Goal: Find contact information: Find contact information

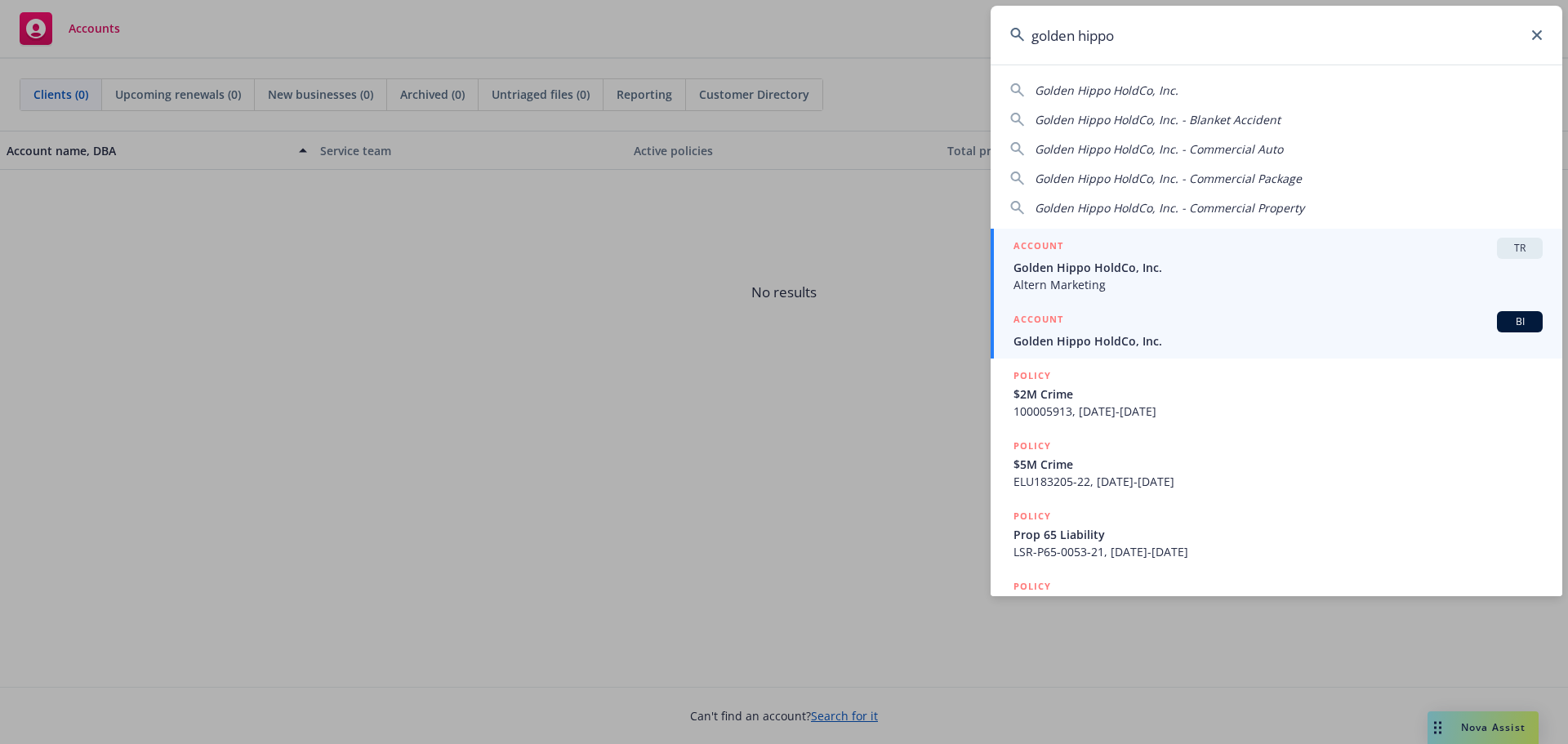
type input "golden hippo"
click at [1160, 334] on span "Golden Hippo HoldCo, Inc." at bounding box center [1278, 341] width 530 height 17
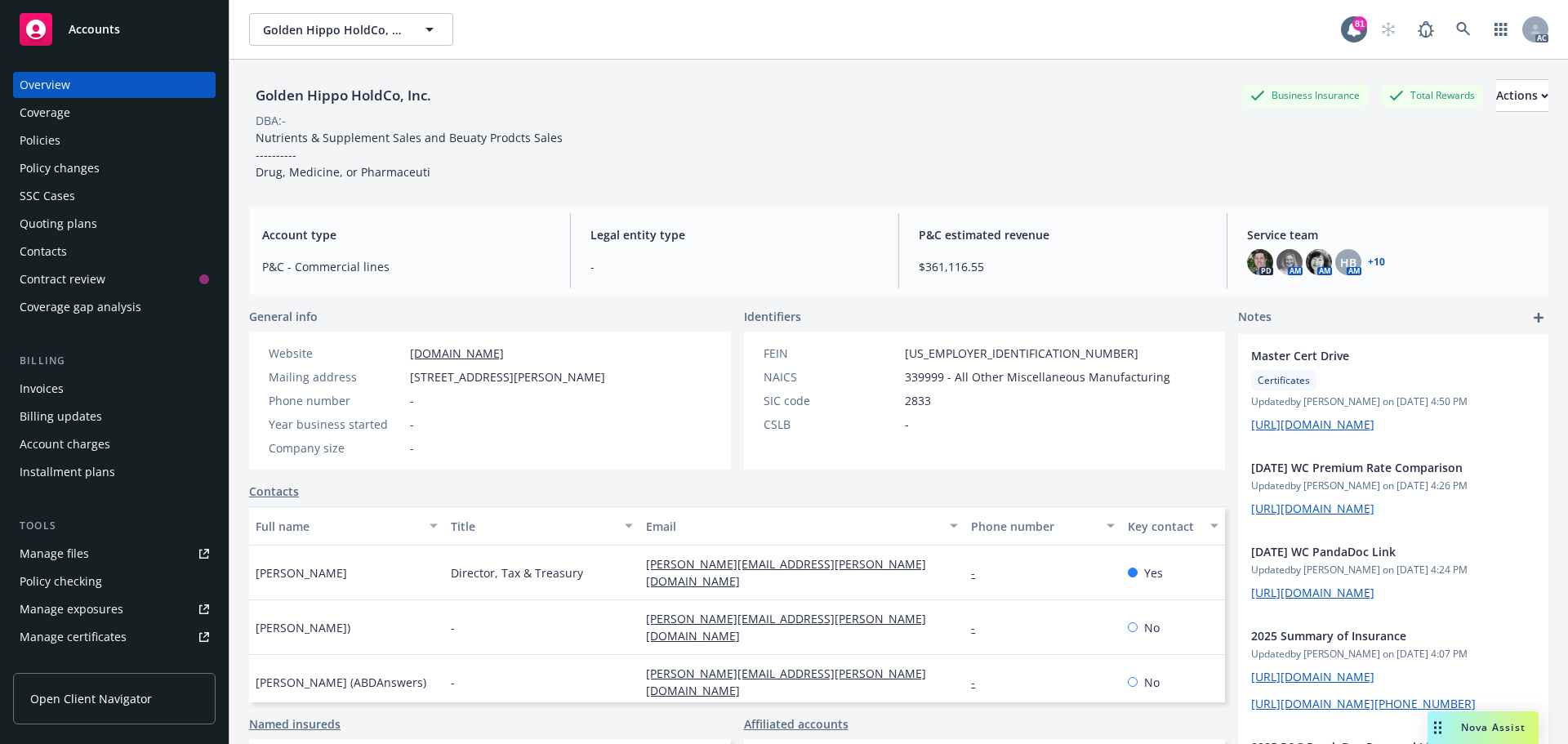
click at [79, 142] on div "Policies" at bounding box center [114, 140] width 190 height 27
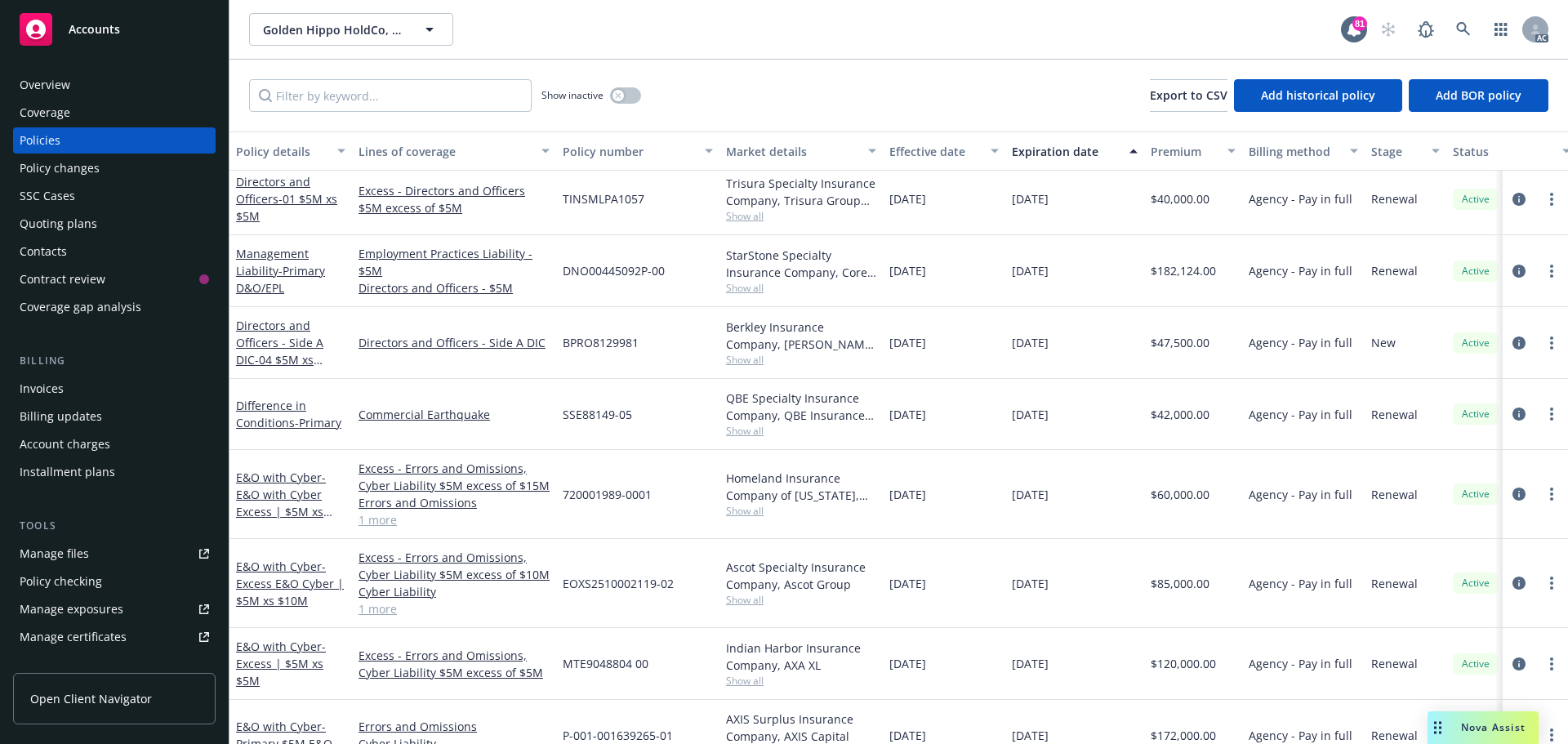
scroll to position [816, 0]
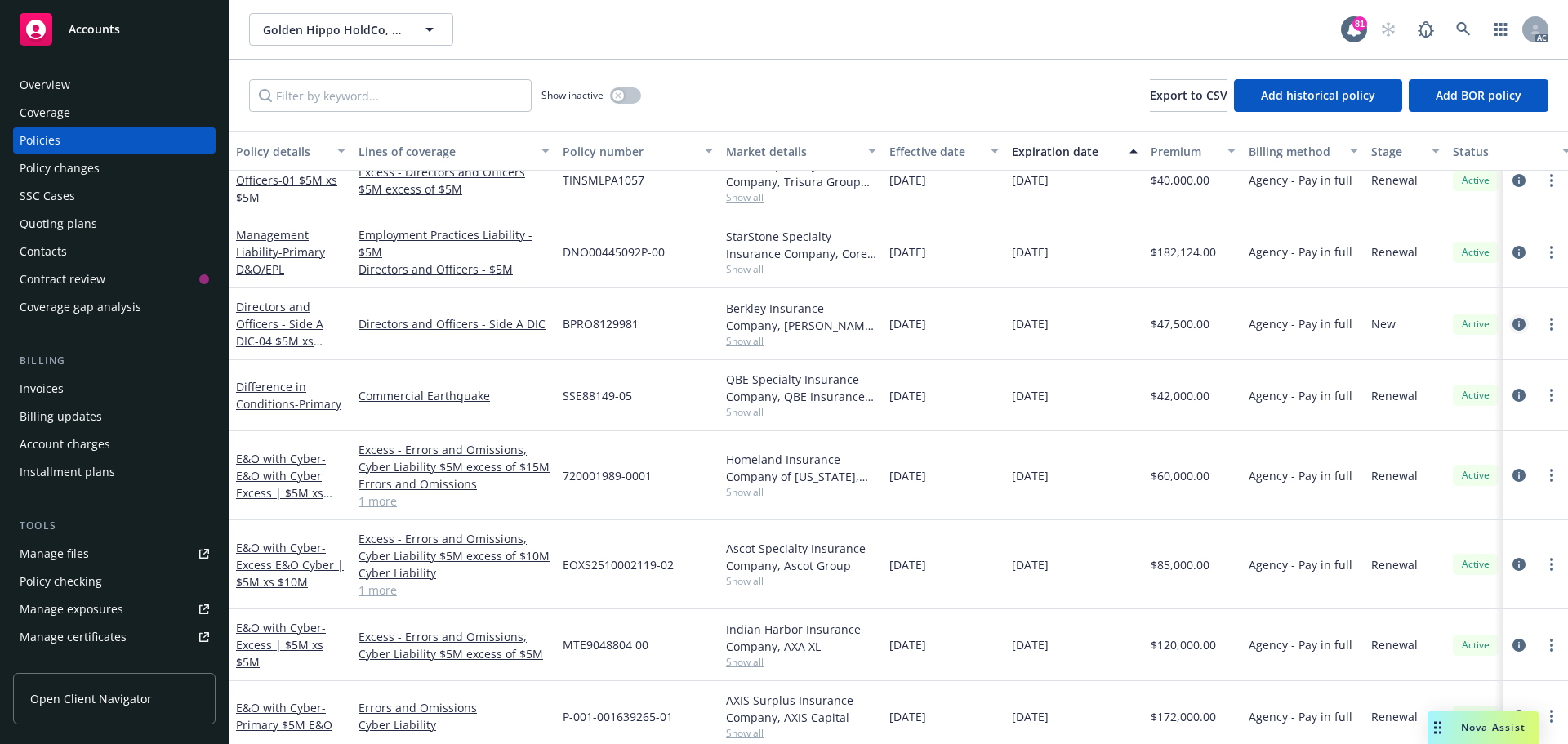
click at [1513, 324] on icon "circleInformation" at bounding box center [1519, 324] width 13 height 13
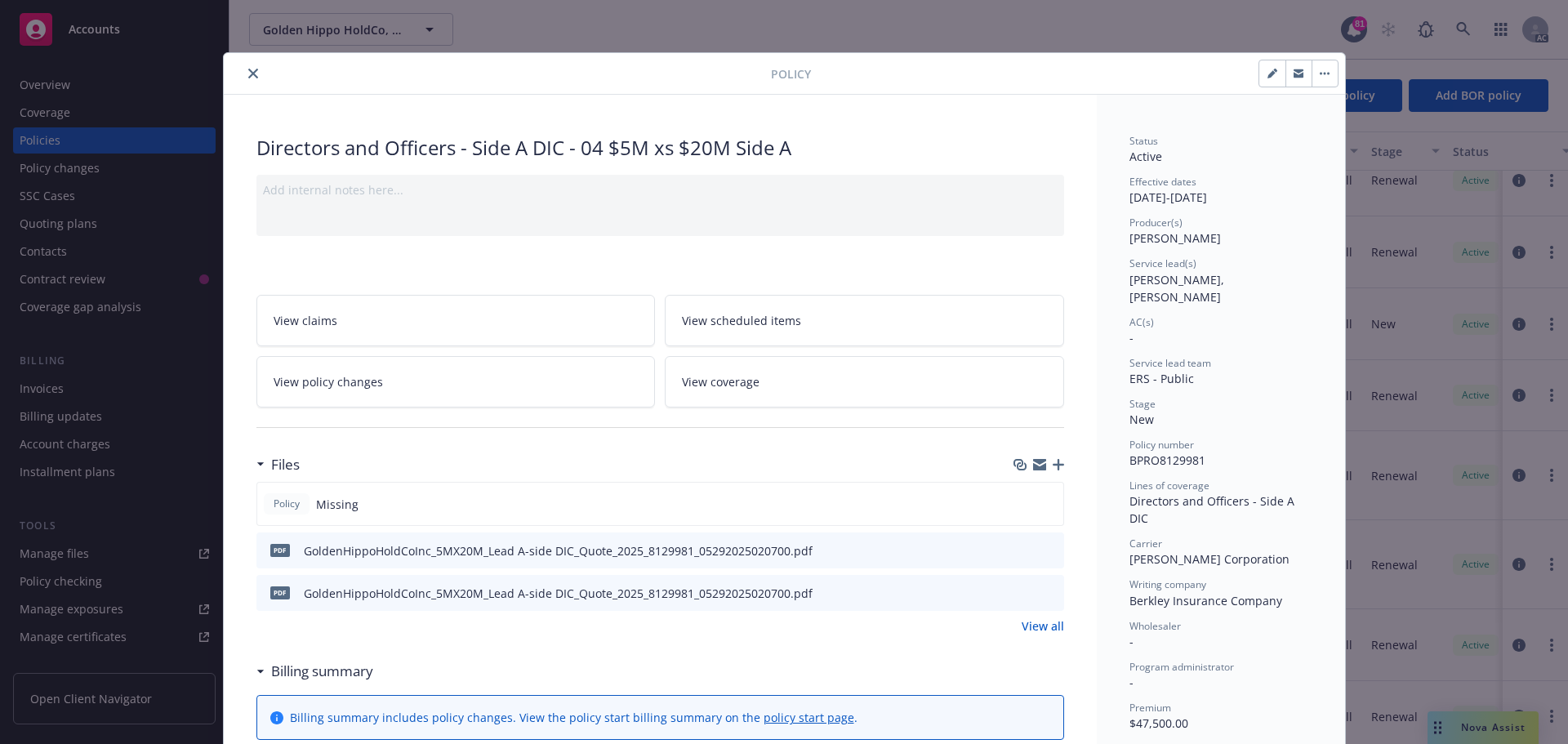
click at [248, 75] on icon "close" at bounding box center [253, 73] width 10 height 10
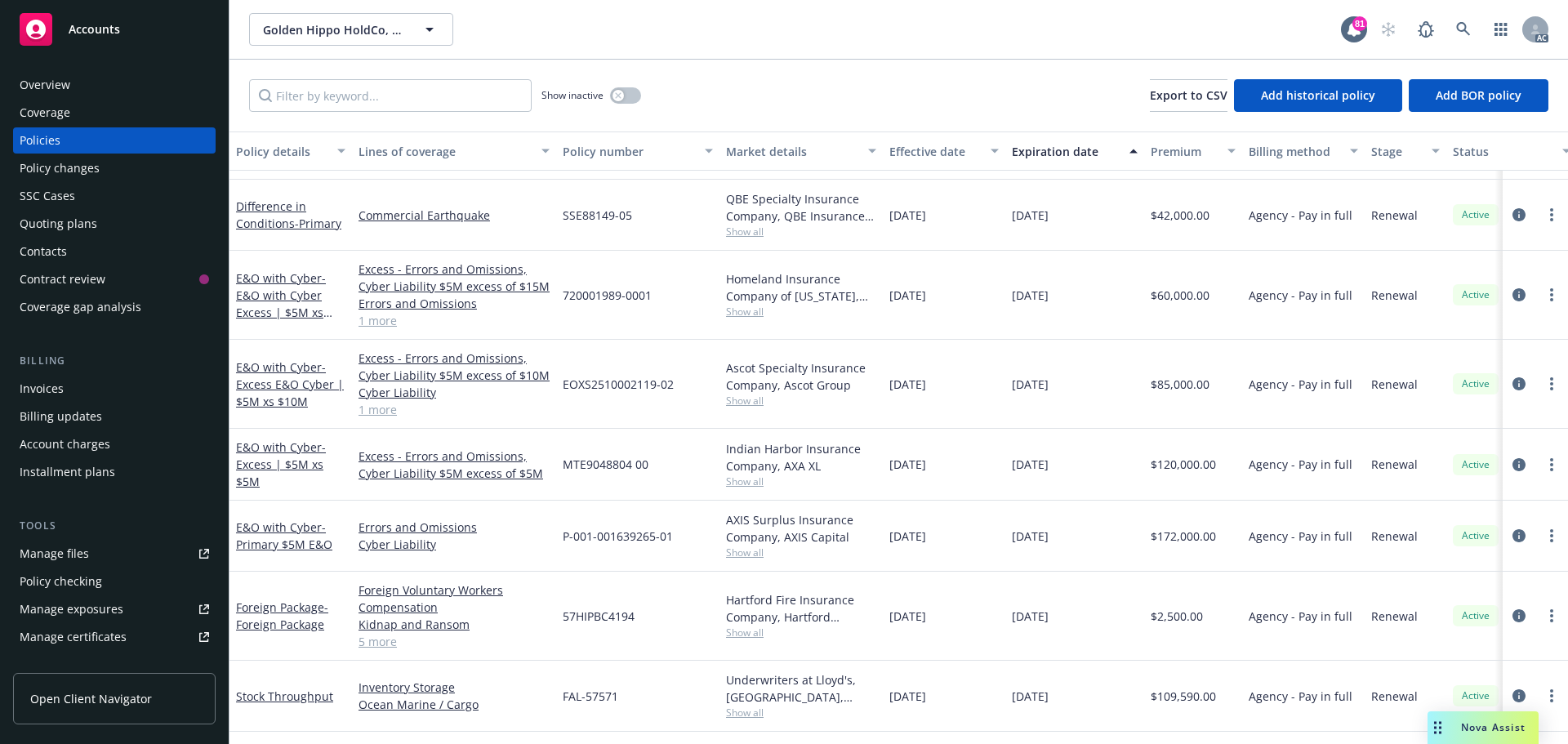
scroll to position [980, 0]
click at [1513, 533] on icon "circleInformation" at bounding box center [1519, 533] width 13 height 13
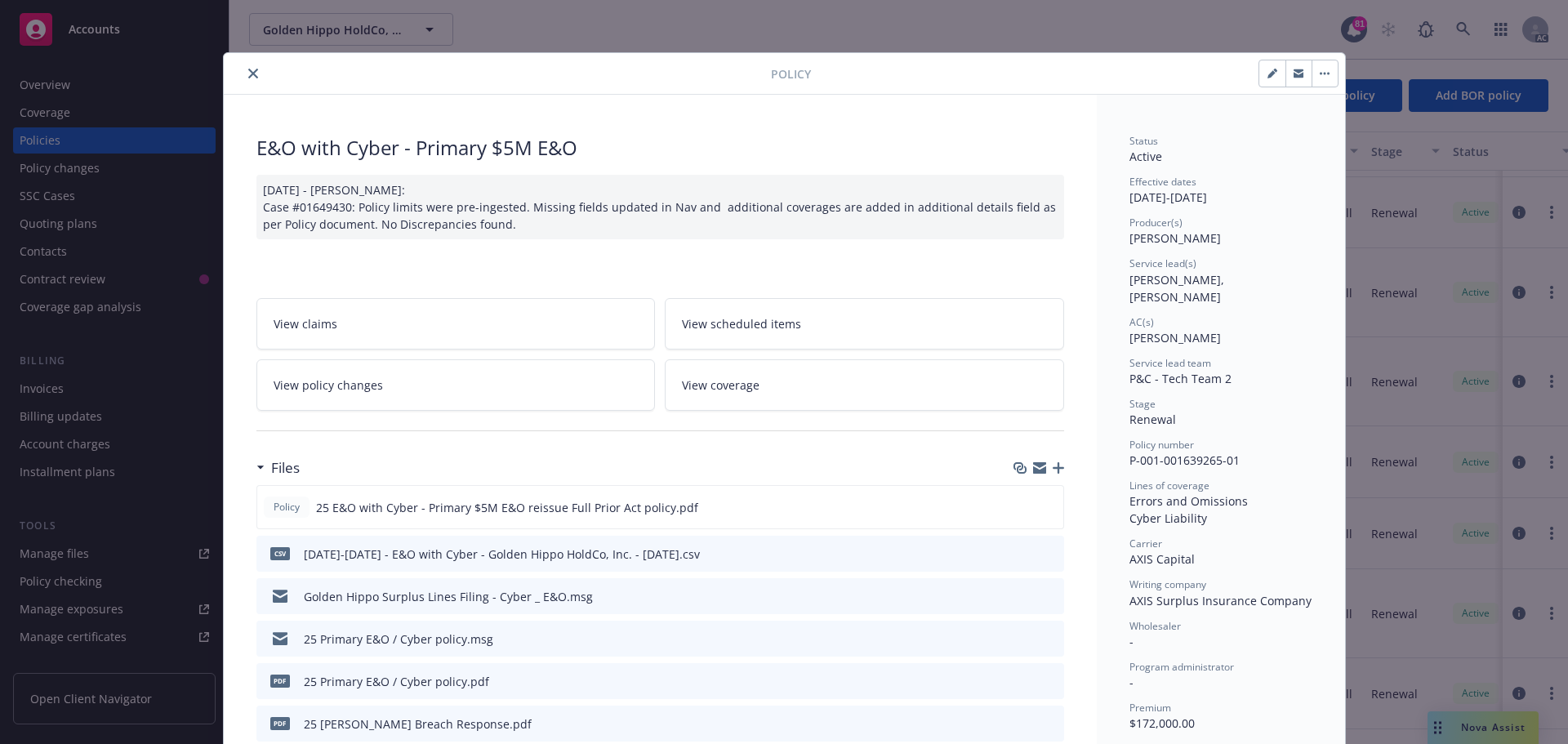
drag, startPoint x: 247, startPoint y: 72, endPoint x: 258, endPoint y: 72, distance: 11.0
click at [248, 72] on icon "close" at bounding box center [253, 73] width 10 height 10
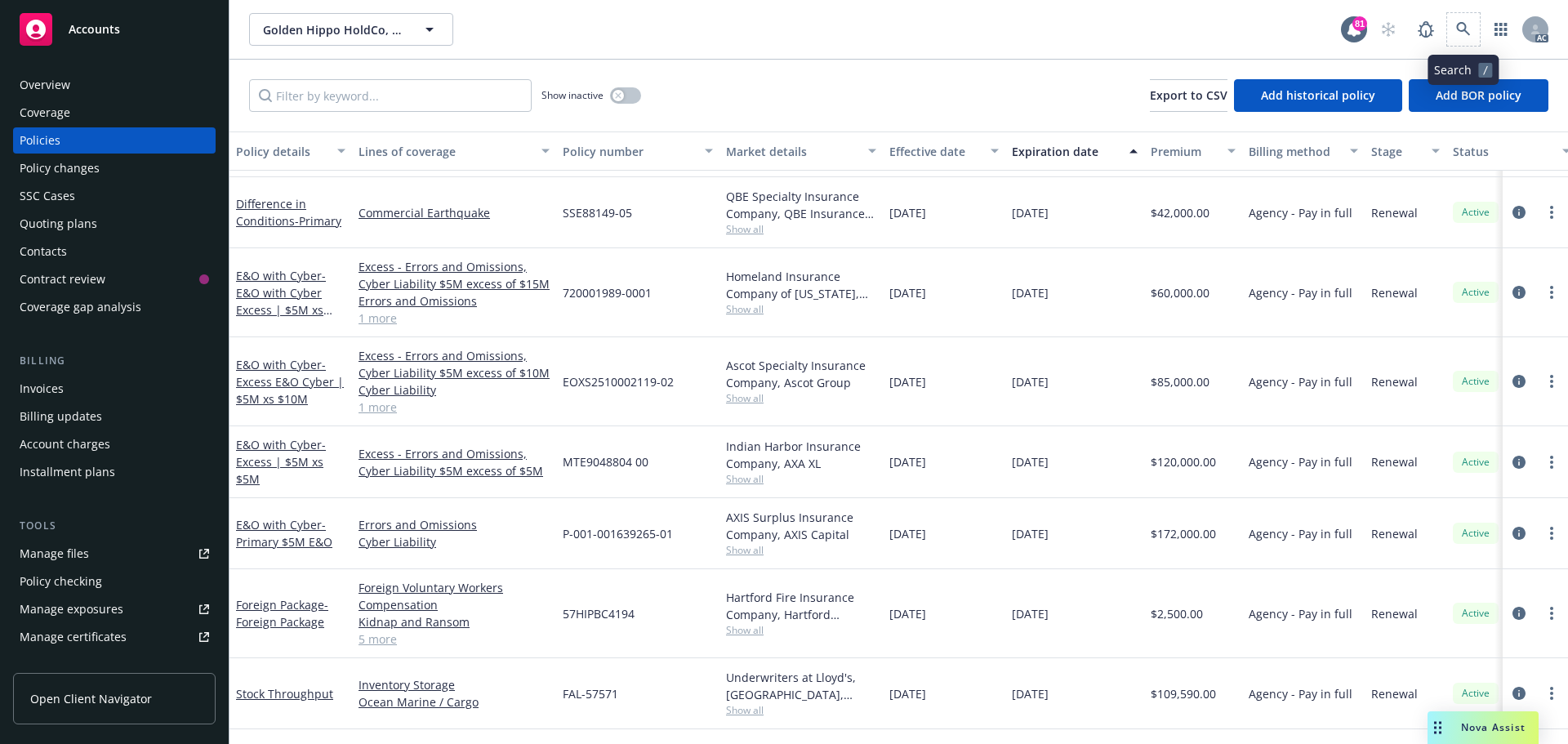
click at [1474, 14] on span at bounding box center [1464, 29] width 33 height 33
click at [1470, 28] on icon at bounding box center [1464, 29] width 15 height 15
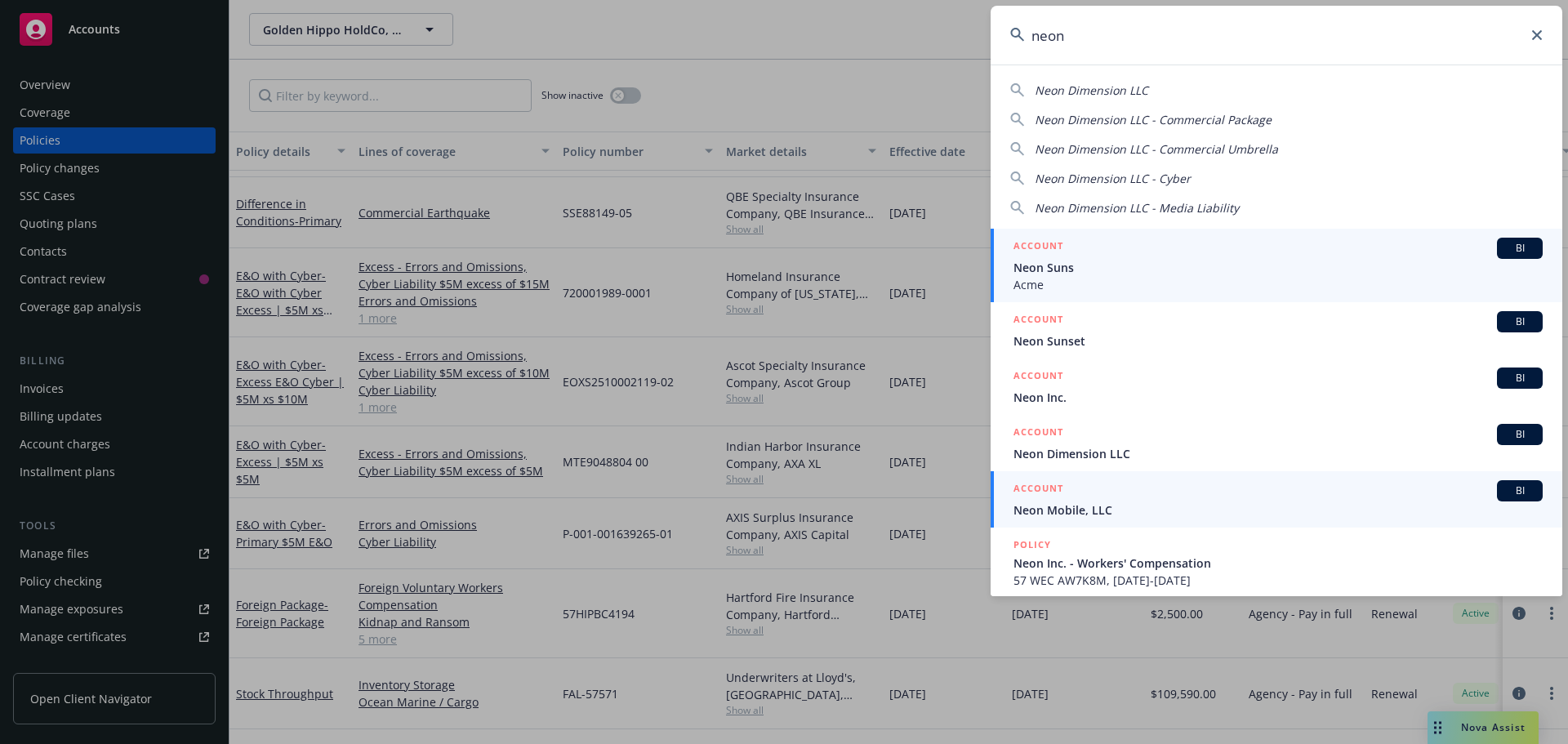
type input "neon"
click at [1052, 498] on h5 "ACCOUNT" at bounding box center [1038, 489] width 49 height 19
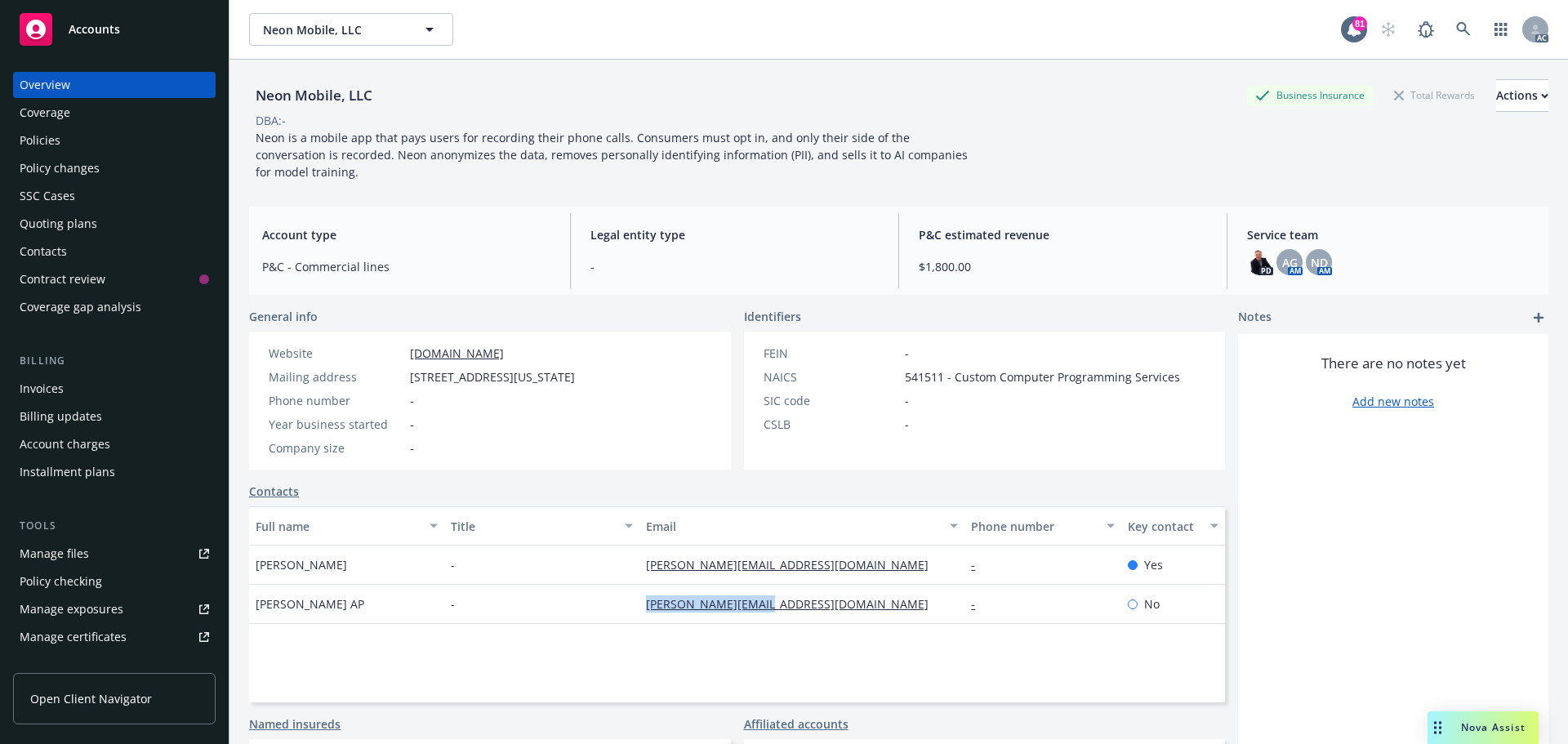
drag, startPoint x: 783, startPoint y: 607, endPoint x: 641, endPoint y: 608, distance: 142.0
click at [641, 608] on div "leah@neonmobile.com" at bounding box center [802, 604] width 325 height 39
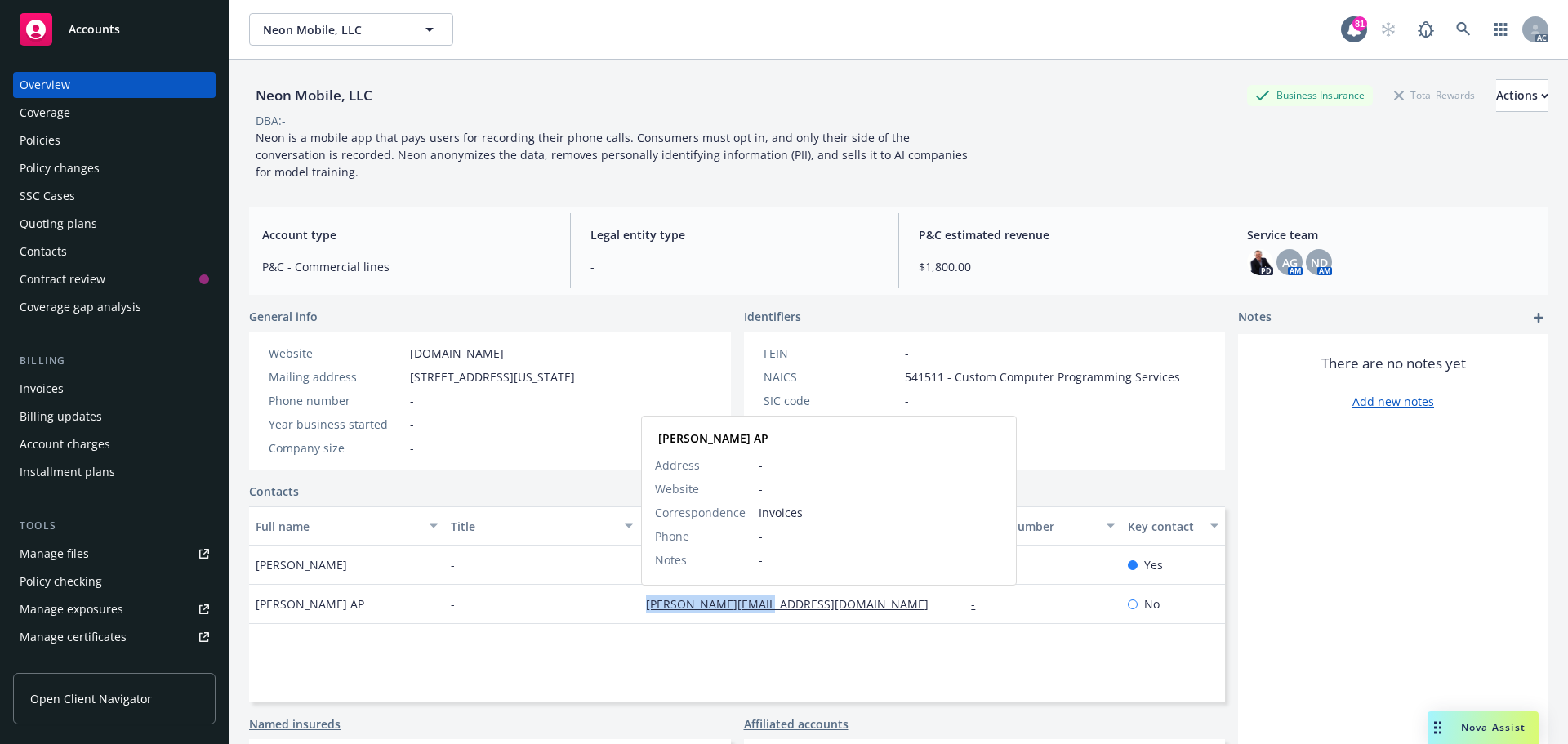
copy link "leah@neonmobile.com"
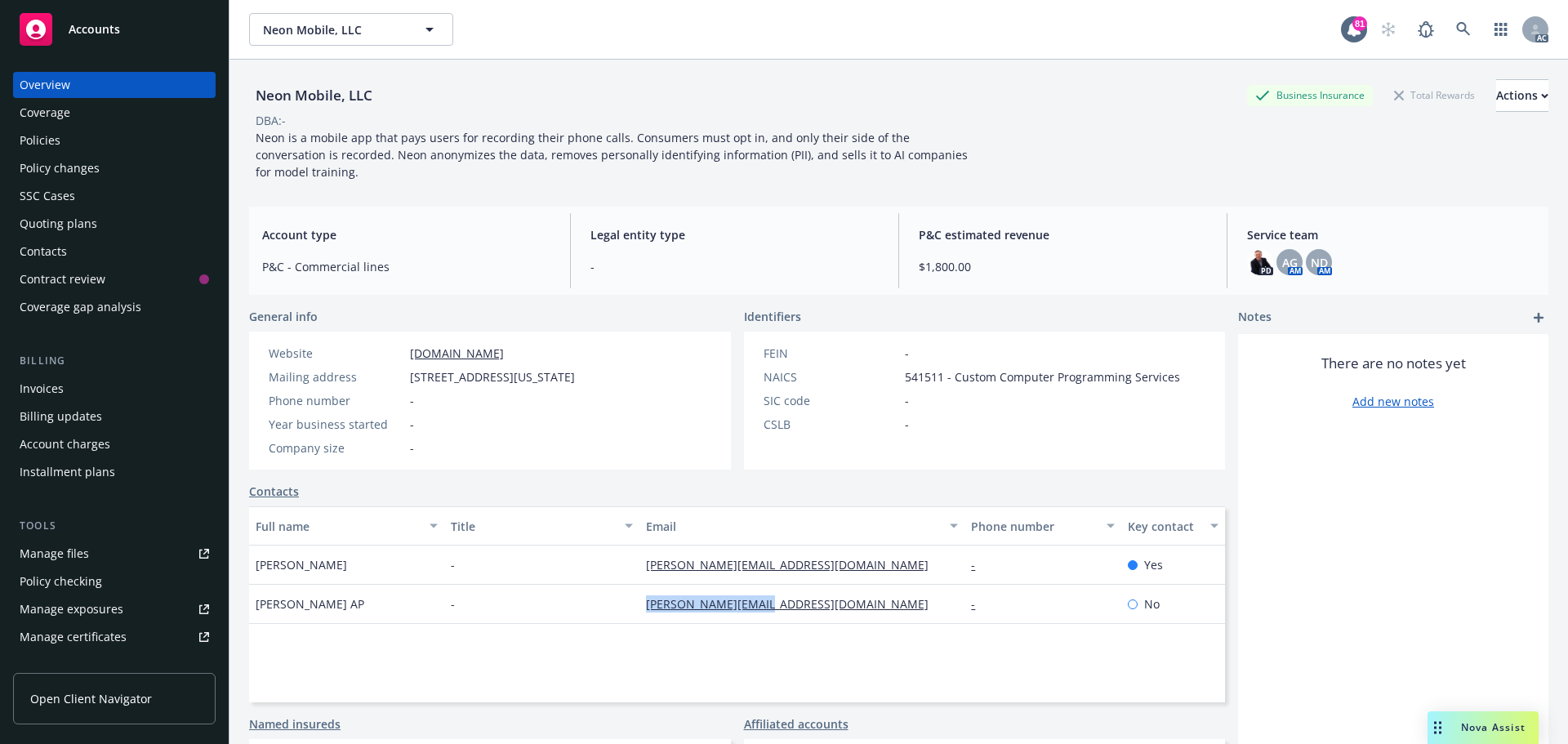
click at [46, 140] on div "Policies" at bounding box center [39, 140] width 41 height 27
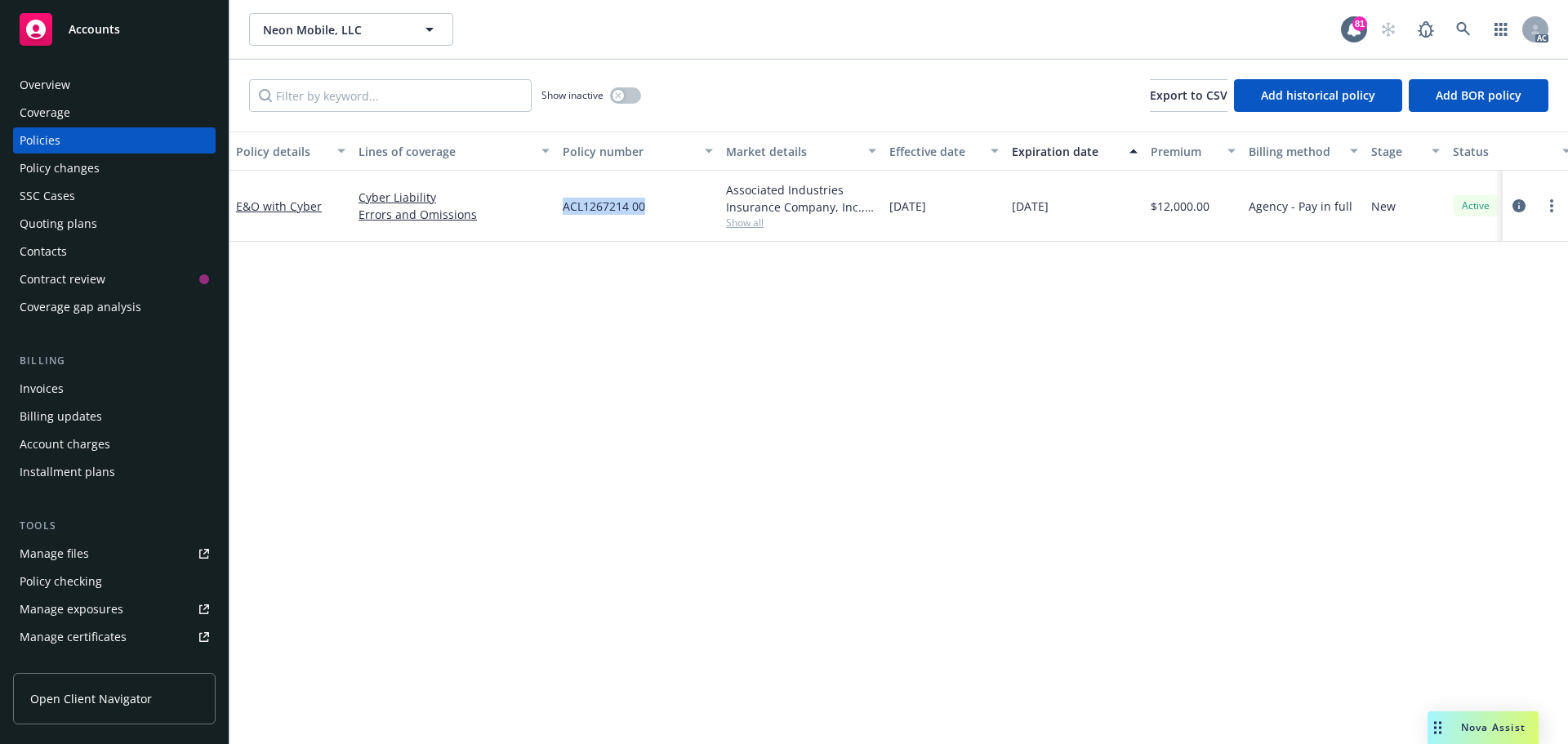
drag, startPoint x: 650, startPoint y: 206, endPoint x: 601, endPoint y: 205, distance: 49.0
click at [558, 206] on div "ACL1267214 00" at bounding box center [638, 206] width 163 height 71
copy span "ACL1267214 00"
click at [752, 227] on span "Show all" at bounding box center [801, 222] width 150 height 14
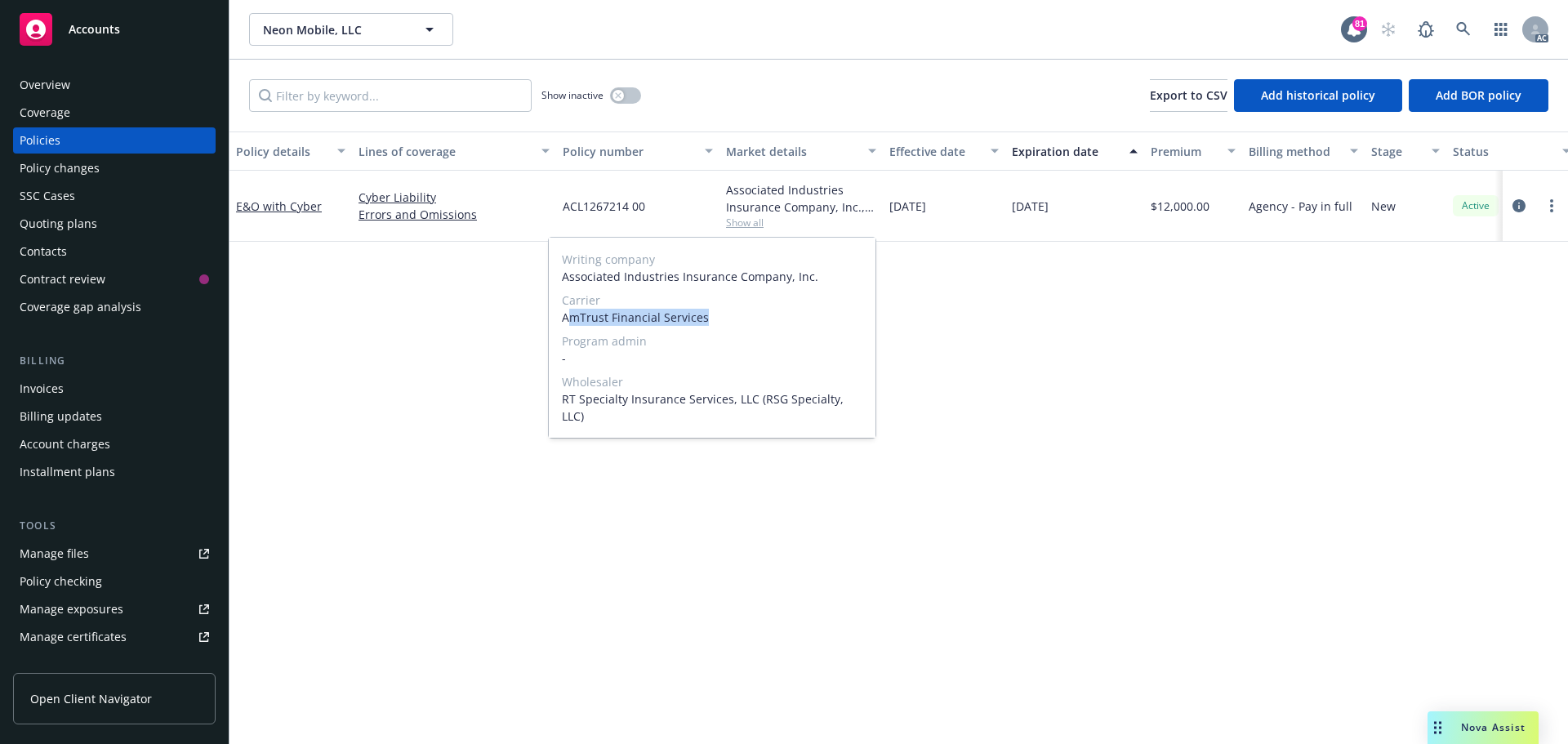
drag, startPoint x: 713, startPoint y: 316, endPoint x: 575, endPoint y: 321, distance: 138.1
click at [567, 321] on span "AmTrust Financial Services" at bounding box center [712, 317] width 301 height 17
click at [689, 319] on span "AmTrust Financial Services" at bounding box center [712, 317] width 301 height 17
drag, startPoint x: 708, startPoint y: 315, endPoint x: 560, endPoint y: 318, distance: 148.0
click at [560, 318] on div "Writing company Associated Industries Insurance Company, Inc. Carrier AmTrust F…" at bounding box center [712, 337] width 327 height 200
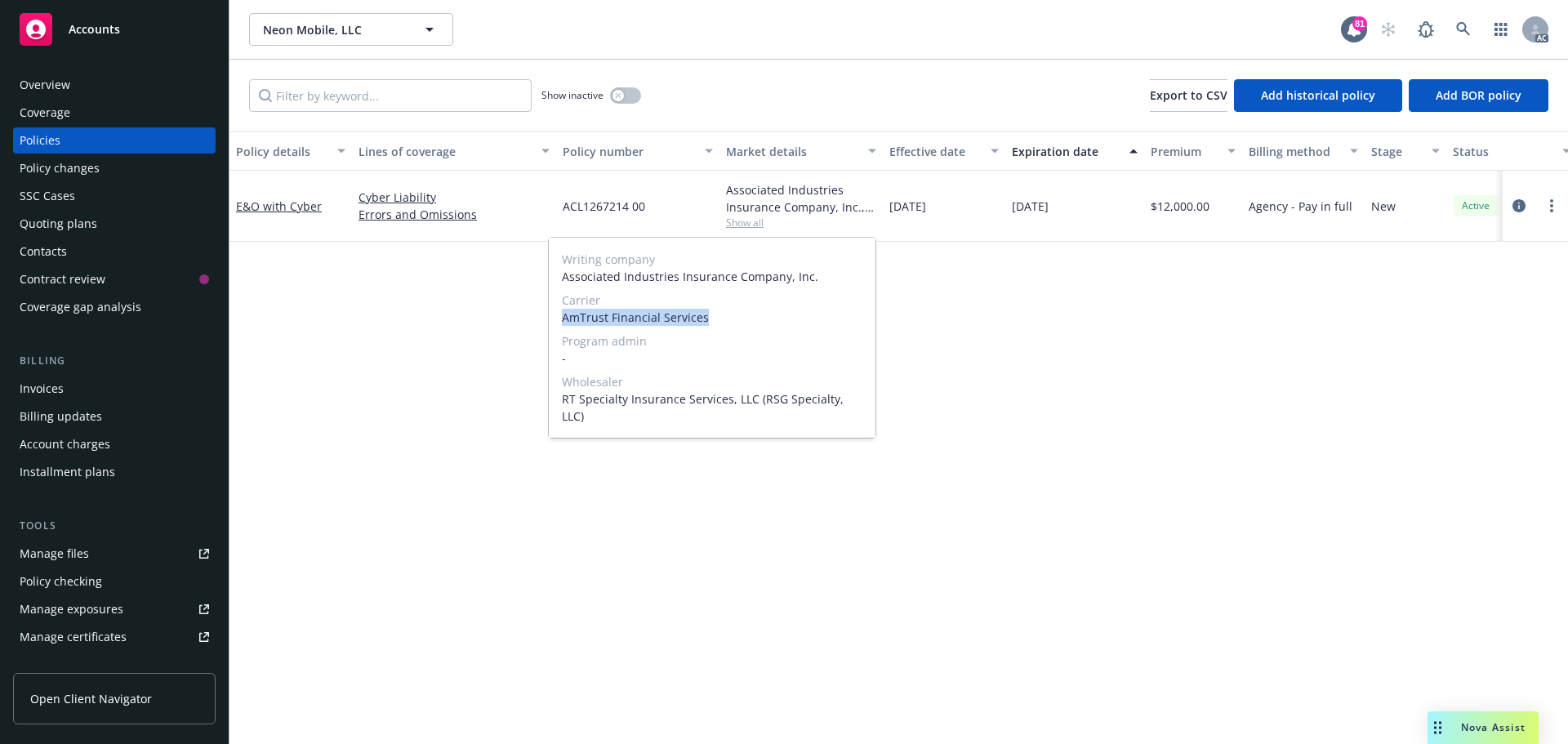
copy span "AmTrust Financial Services"
